Goal: Find specific page/section: Find specific page/section

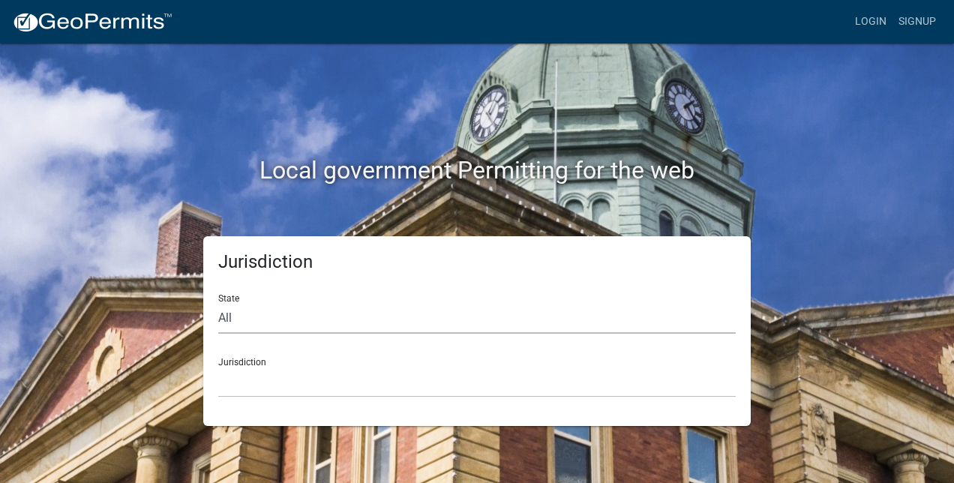
click at [441, 321] on select "All [US_STATE] [US_STATE] [US_STATE] [US_STATE] [US_STATE] [US_STATE] [US_STATE…" at bounding box center [476, 318] width 517 height 31
select select "[US_STATE]"
click at [218, 303] on select "All [US_STATE] [US_STATE] [US_STATE] [US_STATE] [US_STATE] [US_STATE] [US_STATE…" at bounding box center [476, 318] width 517 height 31
click at [336, 394] on select "City of [GEOGRAPHIC_DATA], [US_STATE] City of [GEOGRAPHIC_DATA], [US_STATE] Cit…" at bounding box center [476, 382] width 517 height 31
click at [98, 137] on div "Local government Permitting for the web" at bounding box center [476, 139] width 855 height 192
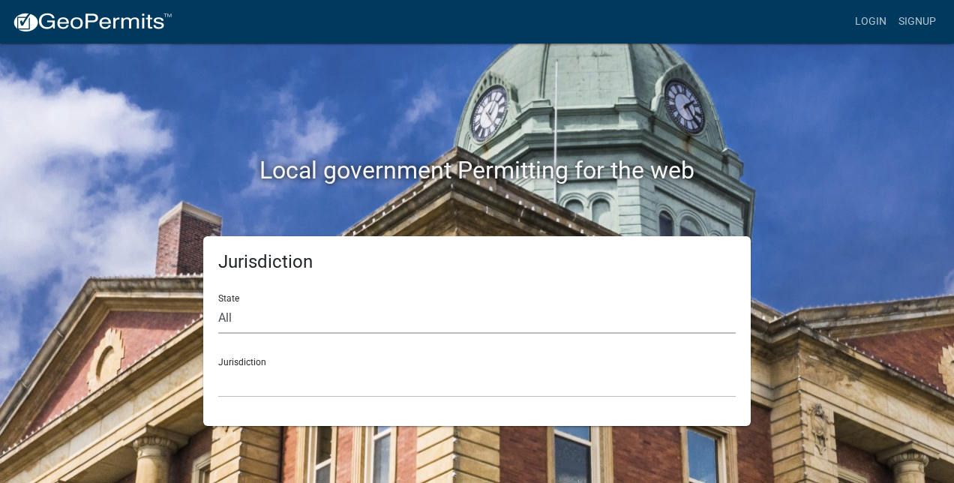
click at [284, 305] on select "All [US_STATE] [US_STATE] [US_STATE] [US_STATE] [US_STATE] [US_STATE] [US_STATE…" at bounding box center [476, 318] width 517 height 31
click at [284, 385] on select "City of [GEOGRAPHIC_DATA], [US_STATE] City of [GEOGRAPHIC_DATA], [US_STATE] Cit…" at bounding box center [476, 382] width 517 height 31
click at [218, 367] on select "City of [GEOGRAPHIC_DATA], [US_STATE] City of [GEOGRAPHIC_DATA], [US_STATE] Cit…" at bounding box center [476, 382] width 517 height 31
drag, startPoint x: 284, startPoint y: 385, endPoint x: 236, endPoint y: 382, distance: 48.0
click at [236, 382] on select "City of [GEOGRAPHIC_DATA], [US_STATE] City of [GEOGRAPHIC_DATA], [US_STATE] Cit…" at bounding box center [476, 382] width 517 height 31
